Goal: Find specific page/section: Find specific page/section

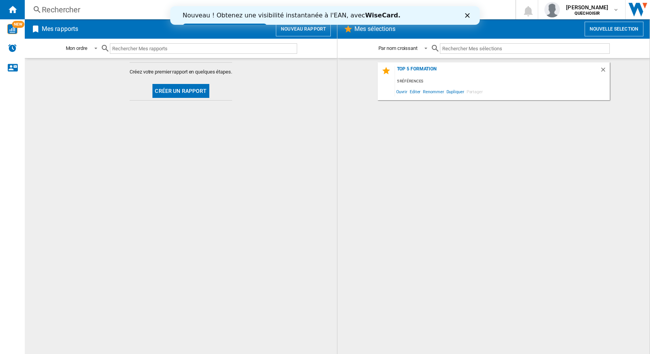
click at [139, 51] on input "text" at bounding box center [203, 48] width 187 height 10
type input "serviette"
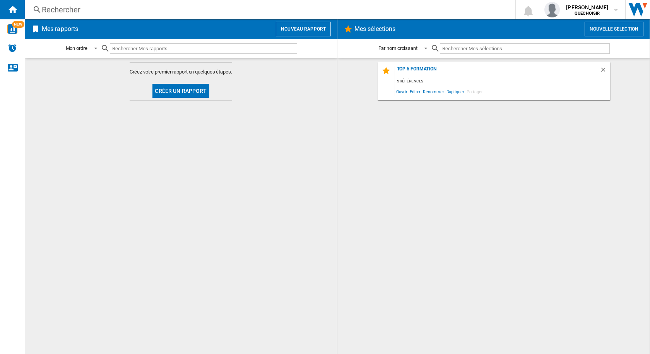
click at [151, 46] on input "text" at bounding box center [203, 48] width 187 height 10
